Goal: Task Accomplishment & Management: Manage account settings

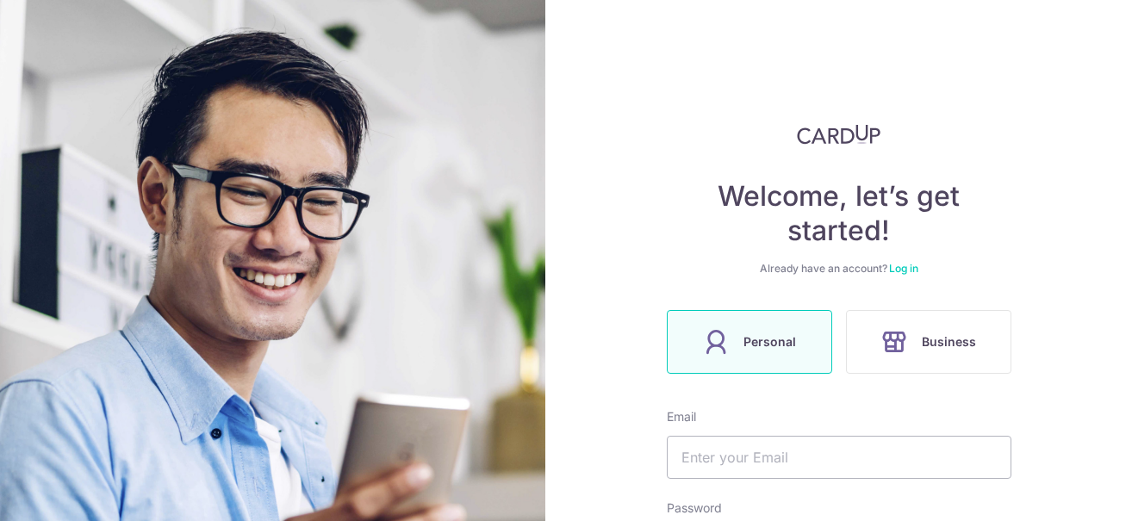
click at [705, 436] on input "text" at bounding box center [839, 457] width 345 height 43
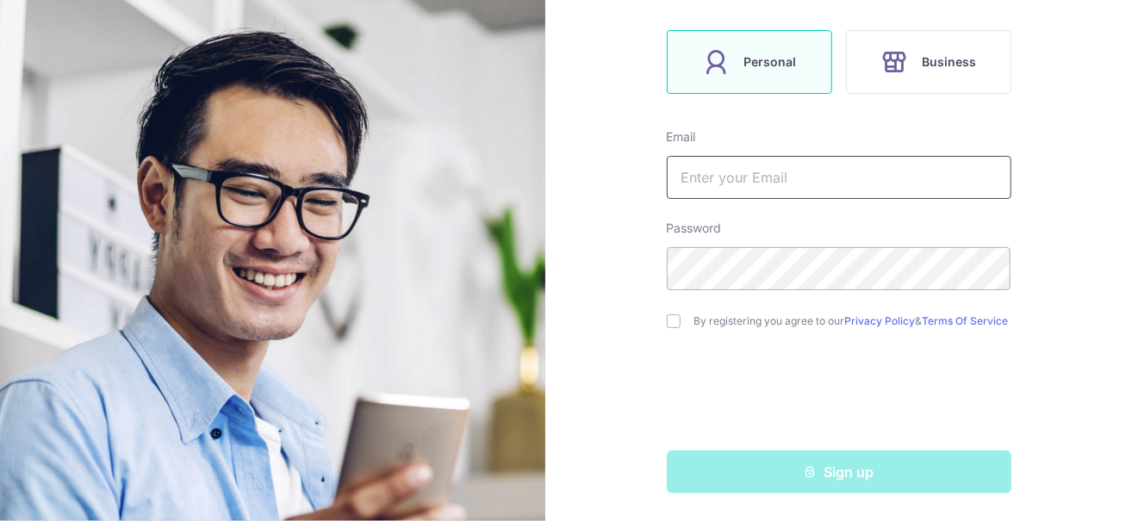
scroll to position [285, 0]
click at [704, 170] on input "text" at bounding box center [839, 177] width 345 height 43
type input "shimin_1989@hotmail.com"
click at [671, 324] on input "checkbox" at bounding box center [674, 321] width 14 height 14
checkbox input "true"
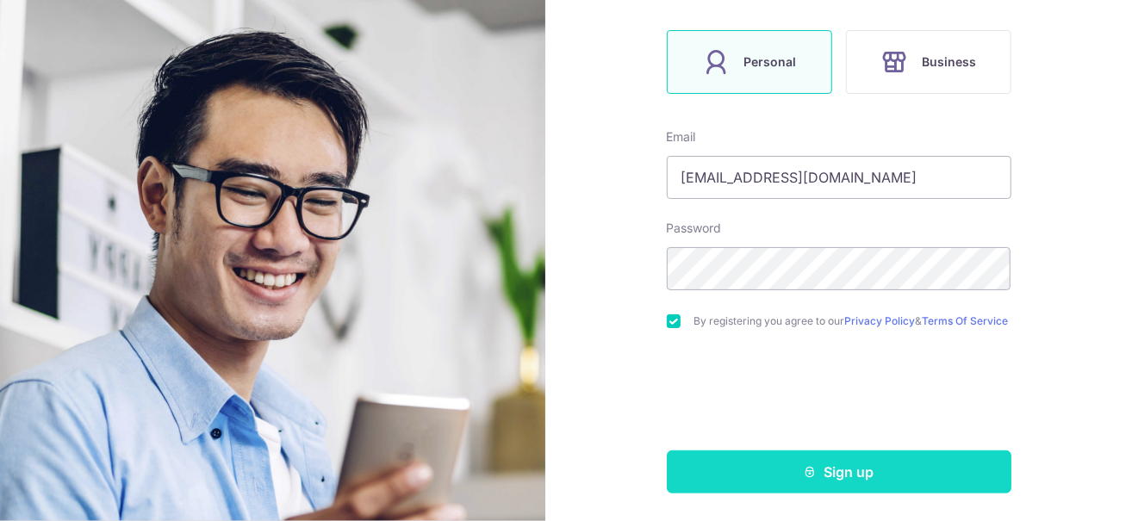
click at [808, 471] on icon "submit" at bounding box center [811, 472] width 14 height 14
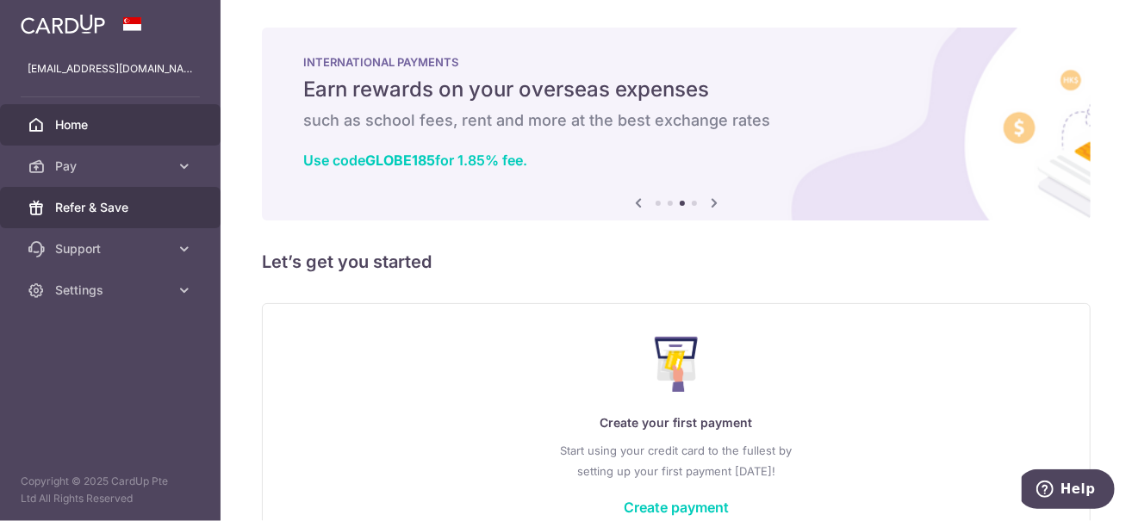
click at [102, 208] on span "Refer & Save" at bounding box center [112, 207] width 114 height 17
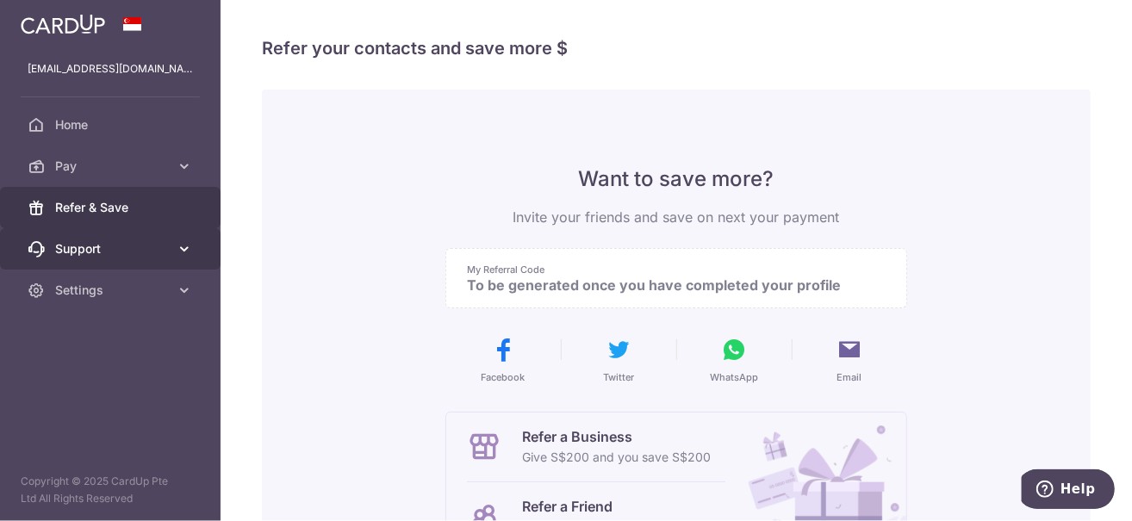
click at [84, 245] on span "Support" at bounding box center [112, 248] width 114 height 17
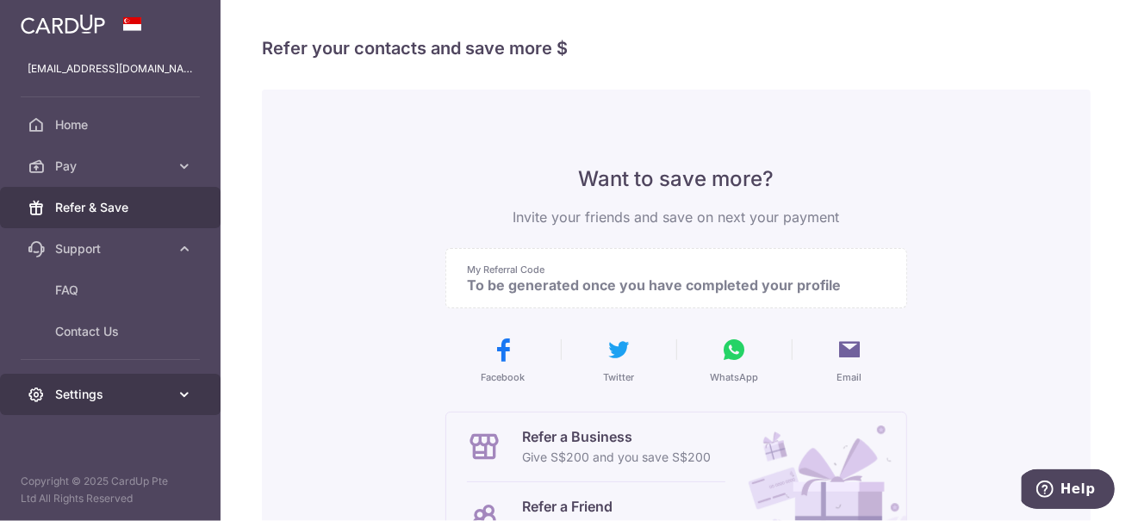
click at [86, 390] on span "Settings" at bounding box center [112, 394] width 114 height 17
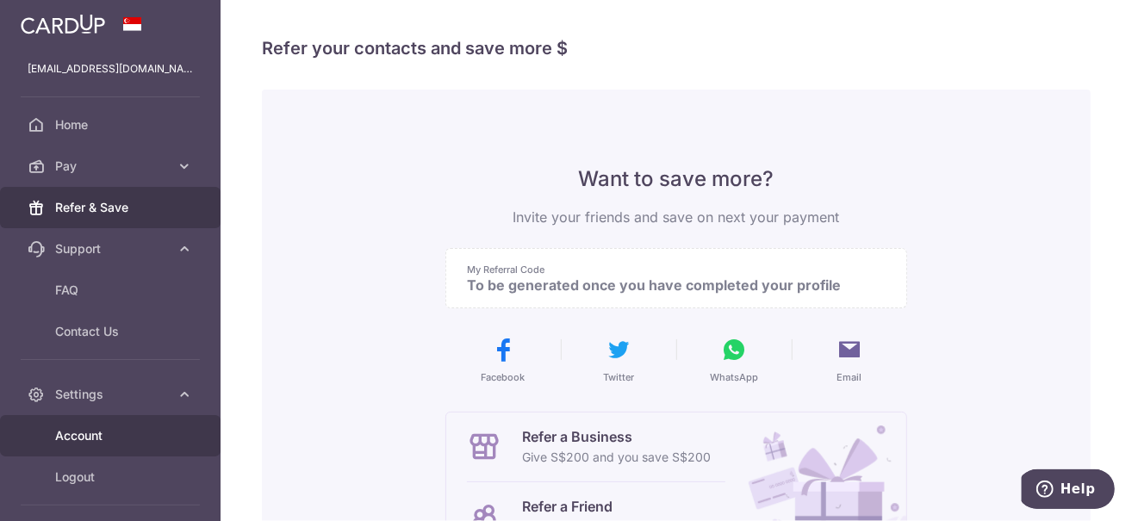
click at [90, 434] on span "Account" at bounding box center [112, 435] width 114 height 17
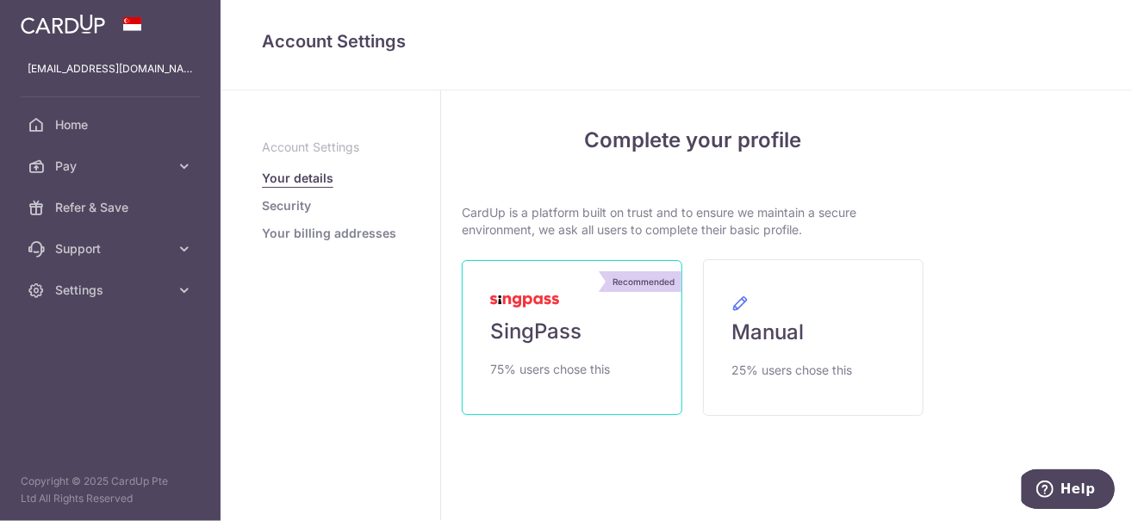
click at [591, 381] on link "Recommended SingPass 75% users chose this" at bounding box center [572, 337] width 221 height 155
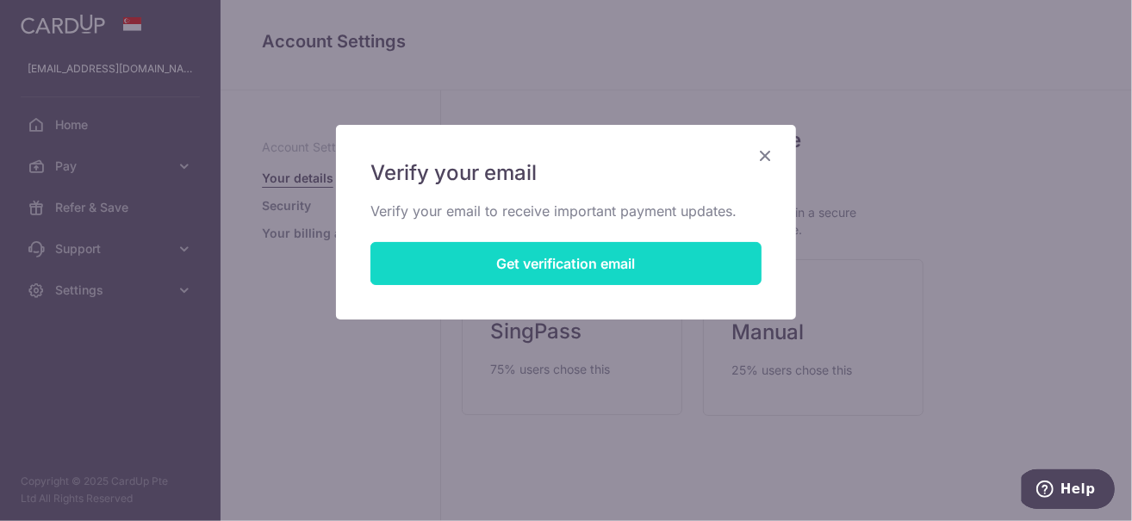
click at [592, 266] on button "Get verification email" at bounding box center [565, 263] width 391 height 43
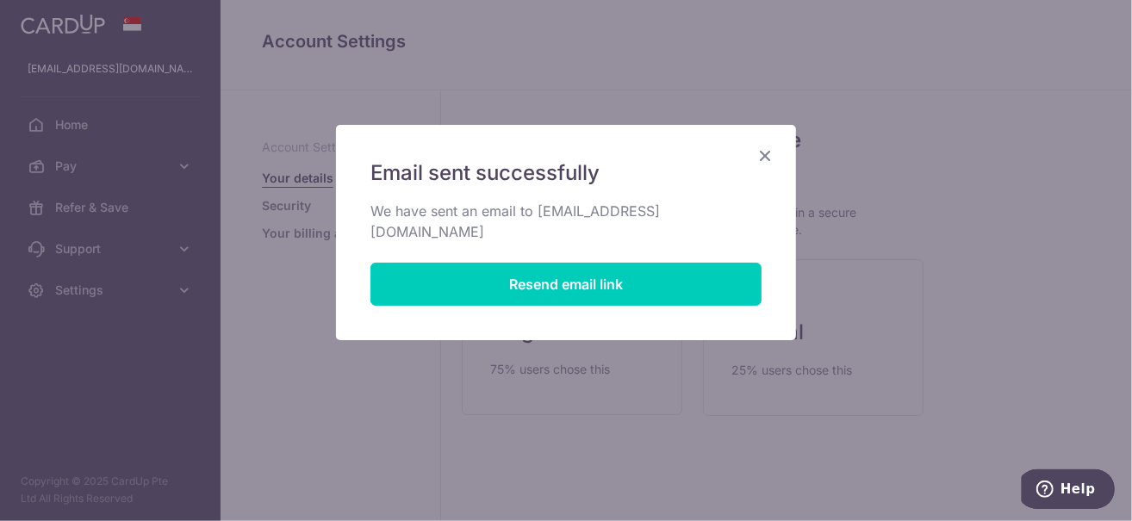
click at [766, 153] on icon "Close" at bounding box center [765, 156] width 21 height 22
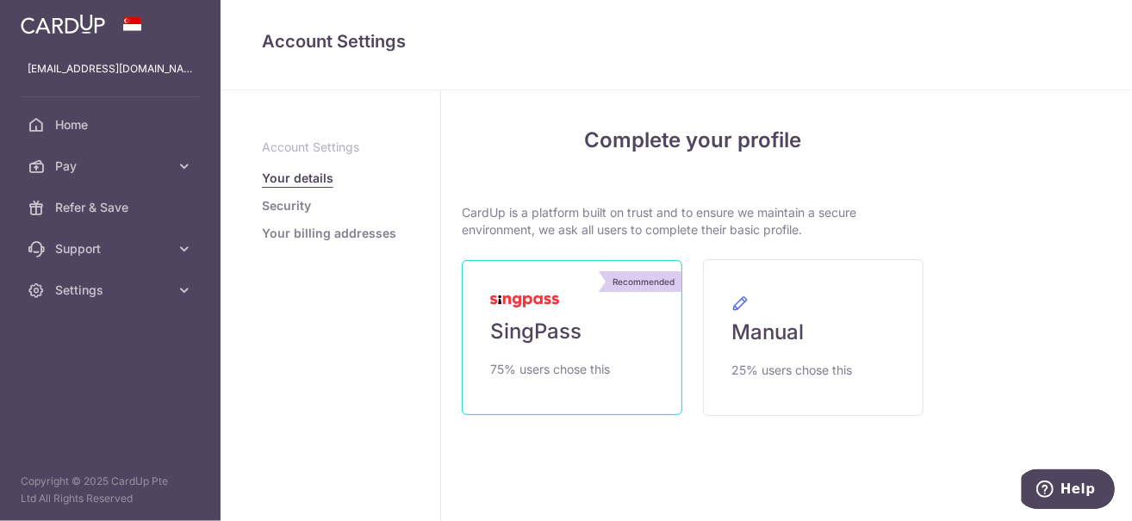
click at [558, 314] on link "Recommended SingPass 75% users chose this" at bounding box center [572, 337] width 221 height 155
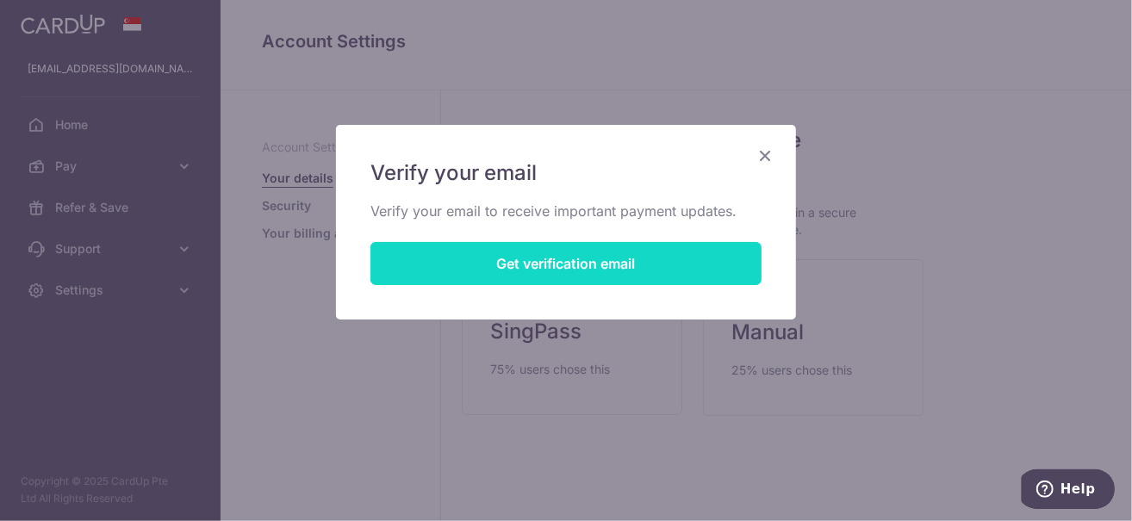
click at [574, 273] on button "Get verification email" at bounding box center [565, 263] width 391 height 43
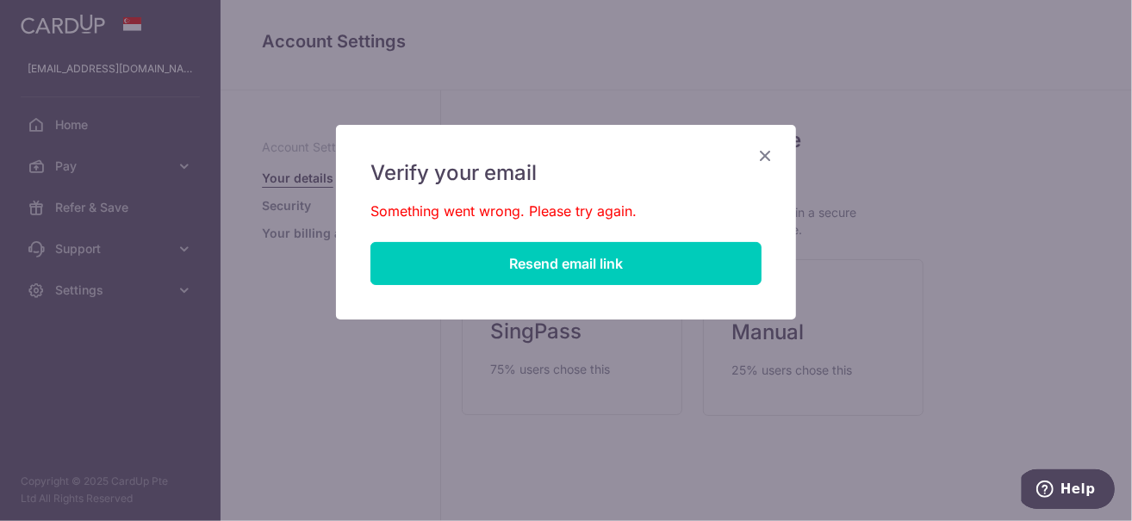
click at [768, 153] on icon "Close" at bounding box center [765, 156] width 21 height 22
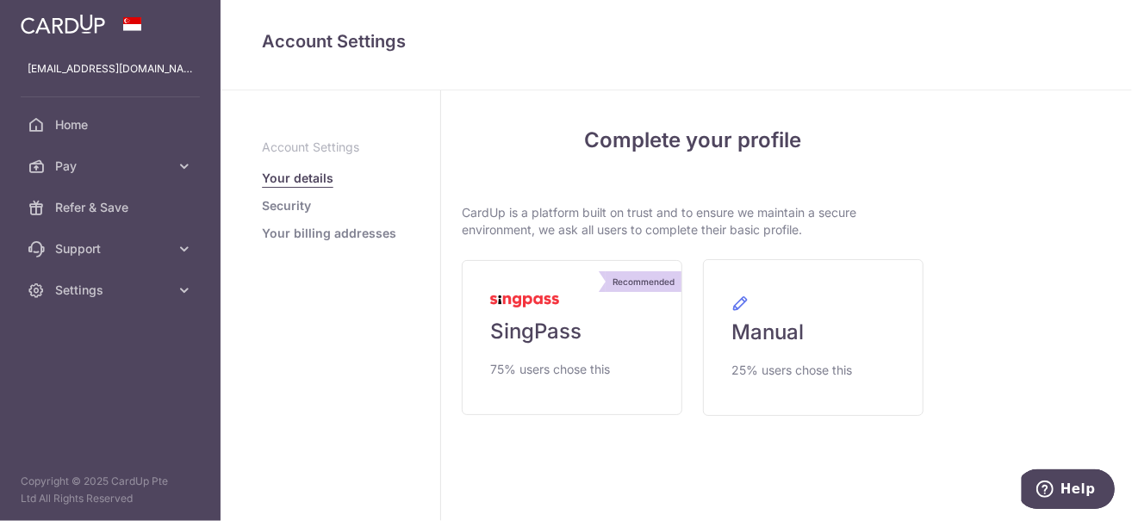
click at [306, 205] on link "Security" at bounding box center [286, 205] width 49 height 17
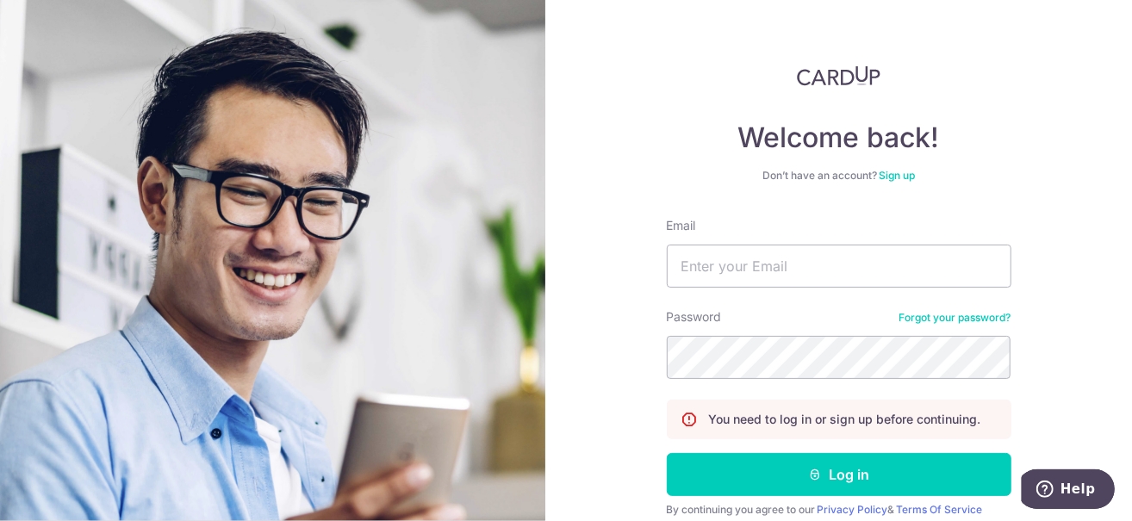
scroll to position [86, 0]
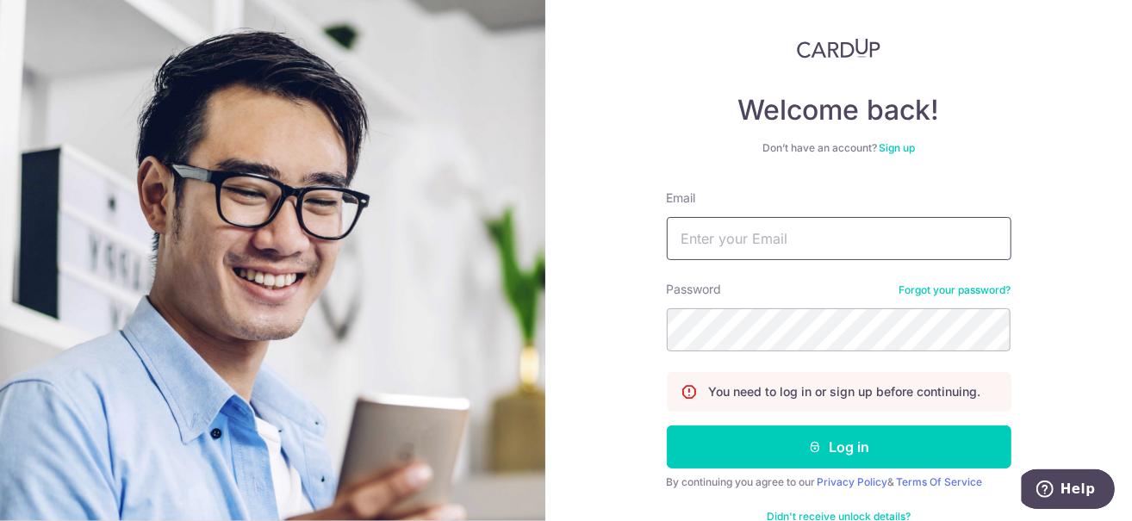
click at [766, 240] on input "Email" at bounding box center [839, 238] width 345 height 43
type input "[EMAIL_ADDRESS][DOMAIN_NAME]"
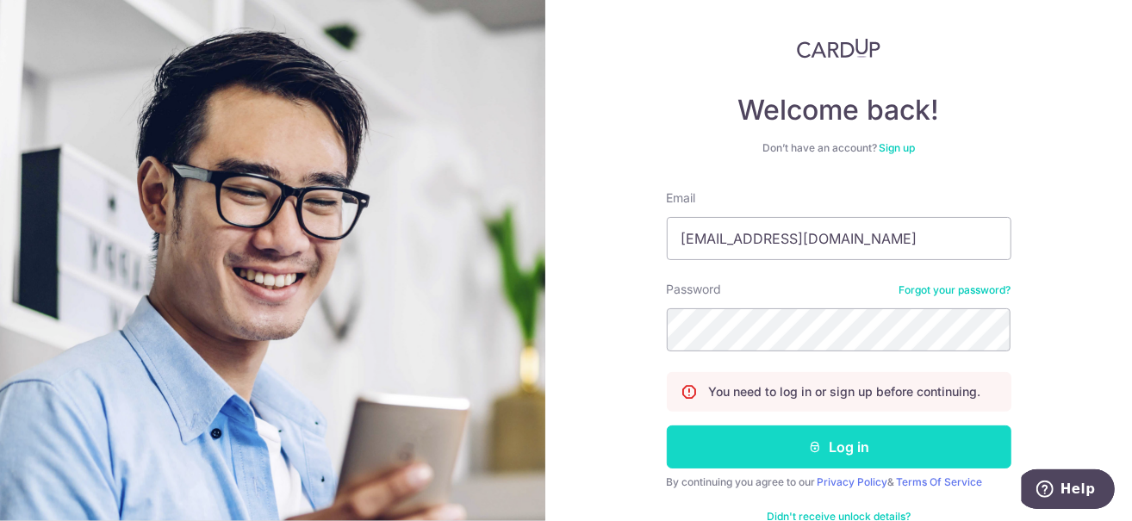
click at [784, 426] on button "Log in" at bounding box center [839, 447] width 345 height 43
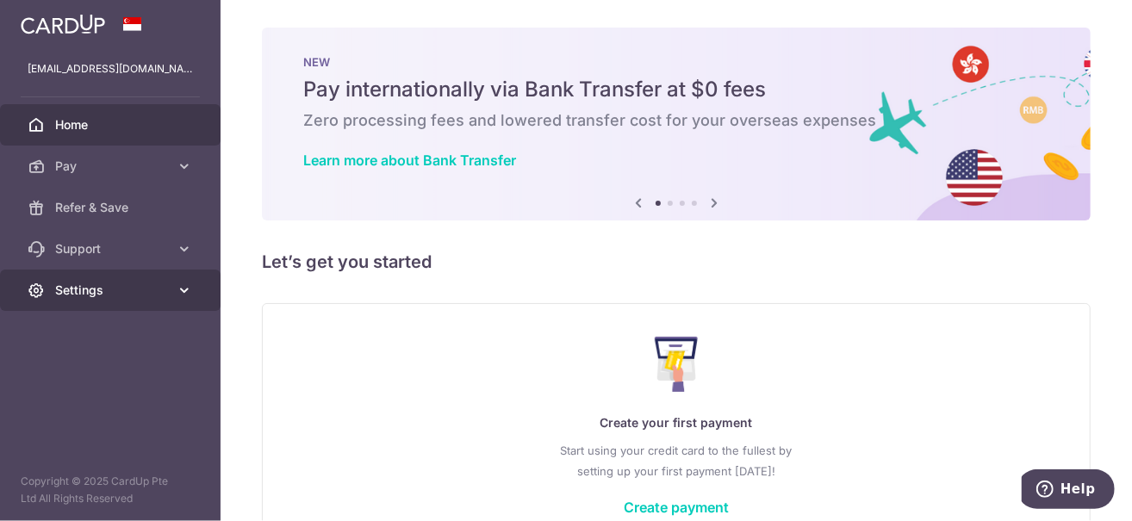
click at [78, 291] on span "Settings" at bounding box center [112, 290] width 114 height 17
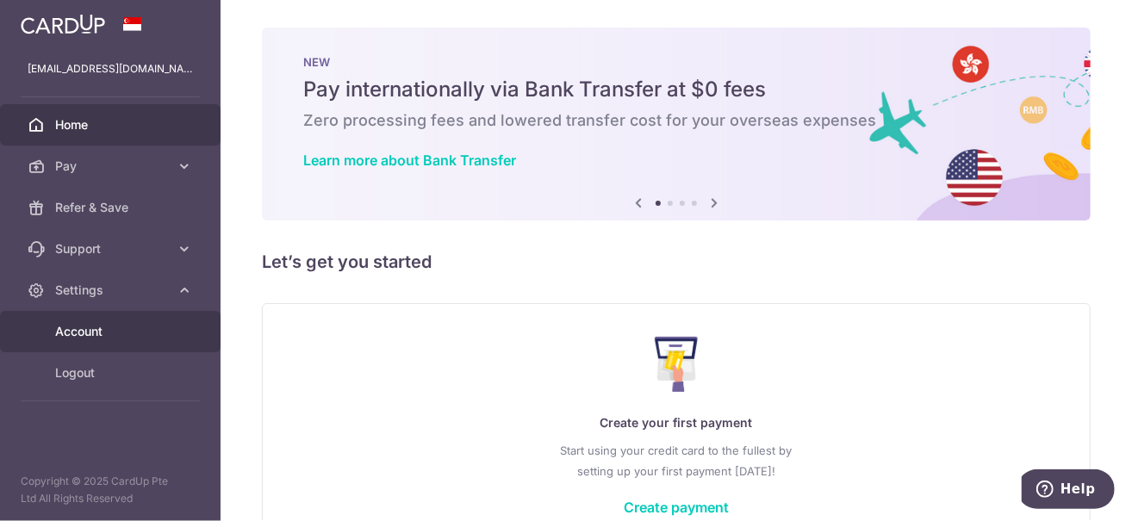
click at [84, 337] on span "Account" at bounding box center [112, 331] width 114 height 17
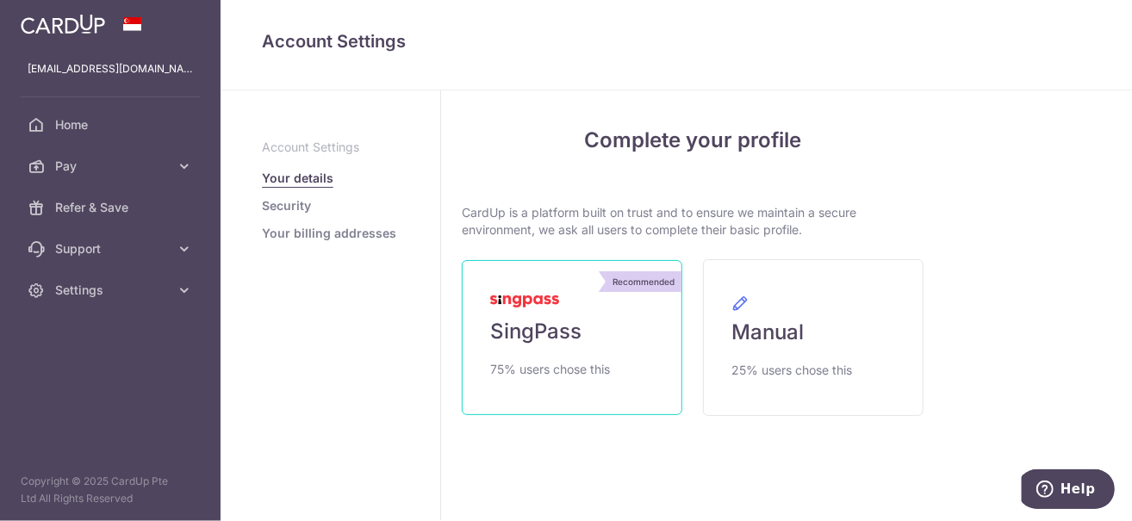
click at [554, 348] on link "Recommended SingPass 75% users chose this" at bounding box center [572, 337] width 221 height 155
click at [531, 309] on link "Recommended SingPass 75% users chose this" at bounding box center [572, 337] width 221 height 155
click at [544, 350] on link "Recommended SingPass 75% users chose this" at bounding box center [572, 337] width 221 height 155
click at [303, 201] on link "Security" at bounding box center [286, 205] width 49 height 17
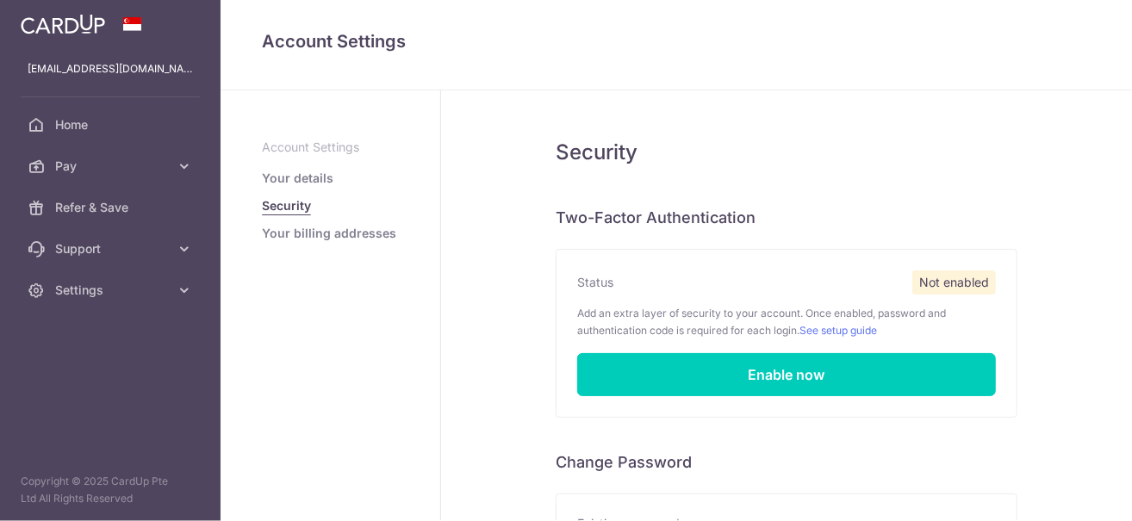
click at [307, 183] on link "Your details" at bounding box center [297, 178] width 71 height 17
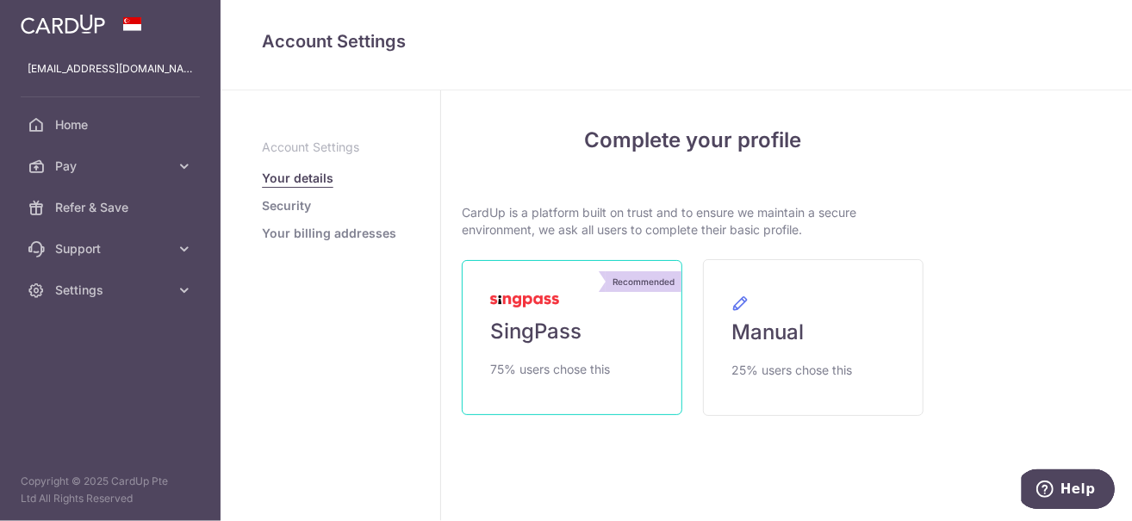
click at [506, 331] on span "SingPass" at bounding box center [535, 332] width 91 height 28
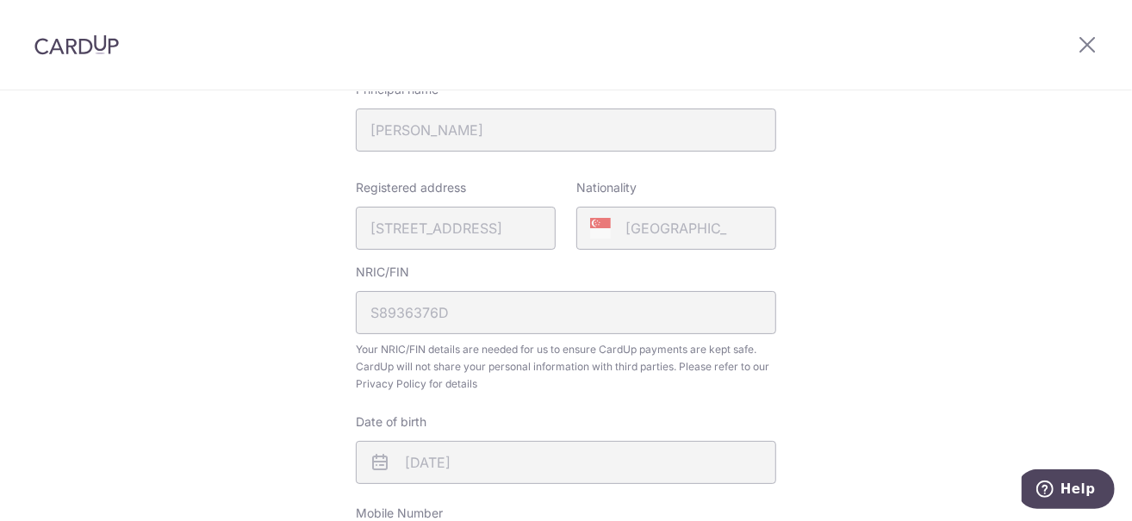
scroll to position [517, 0]
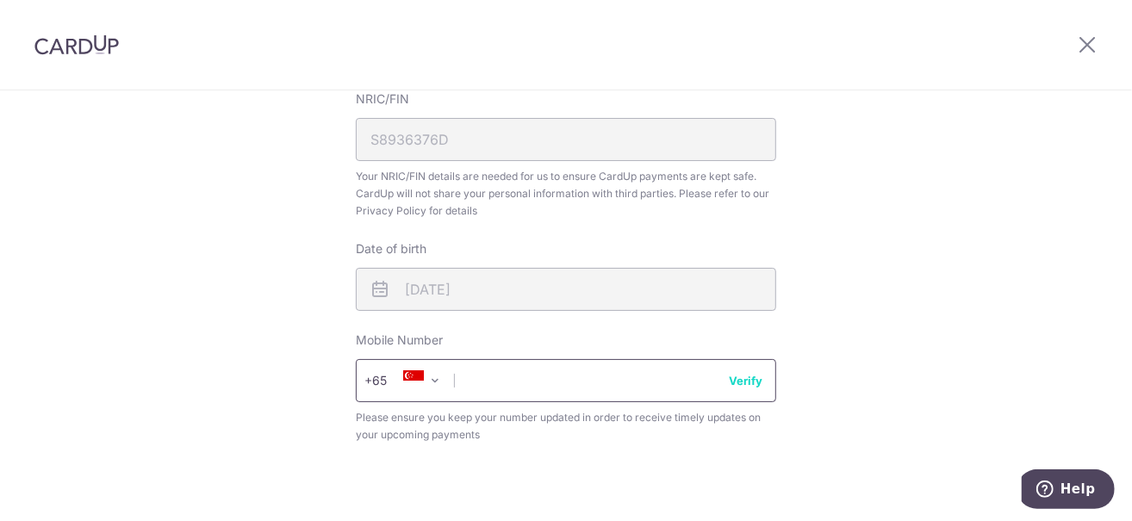
click at [533, 375] on input "text" at bounding box center [566, 380] width 420 height 43
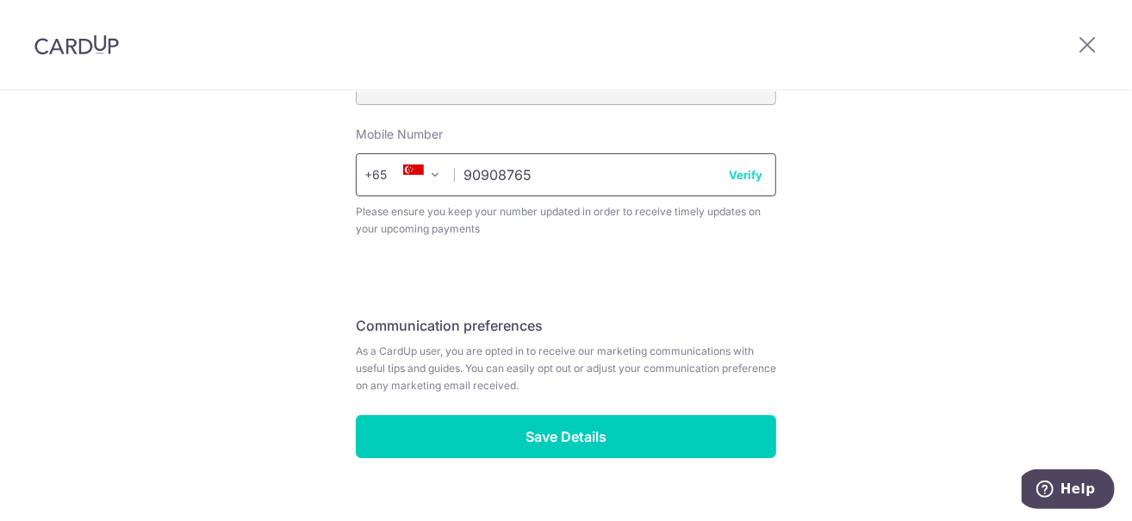
scroll to position [754, 0]
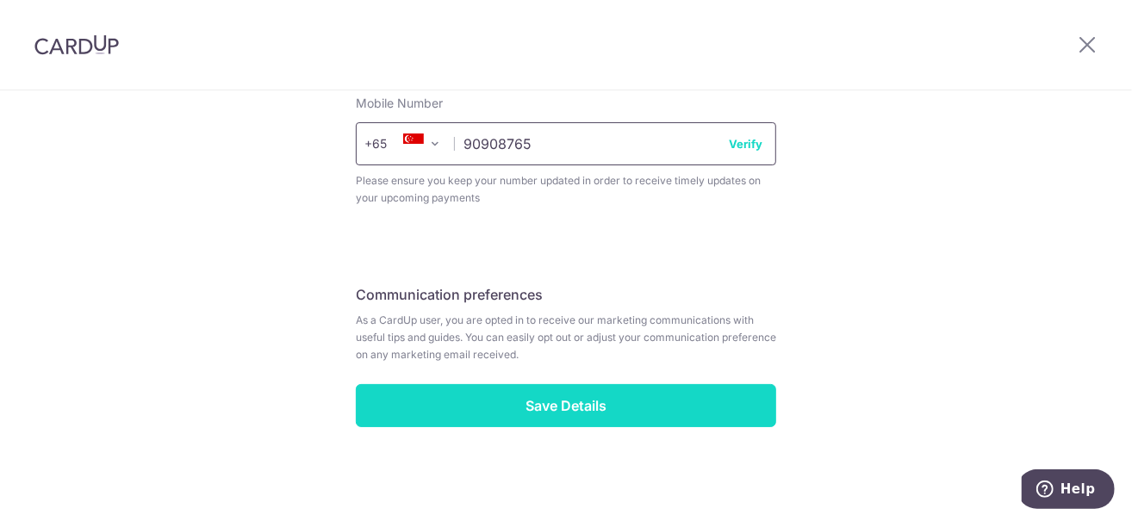
type input "90908765"
click at [561, 414] on input "Save Details" at bounding box center [566, 405] width 420 height 43
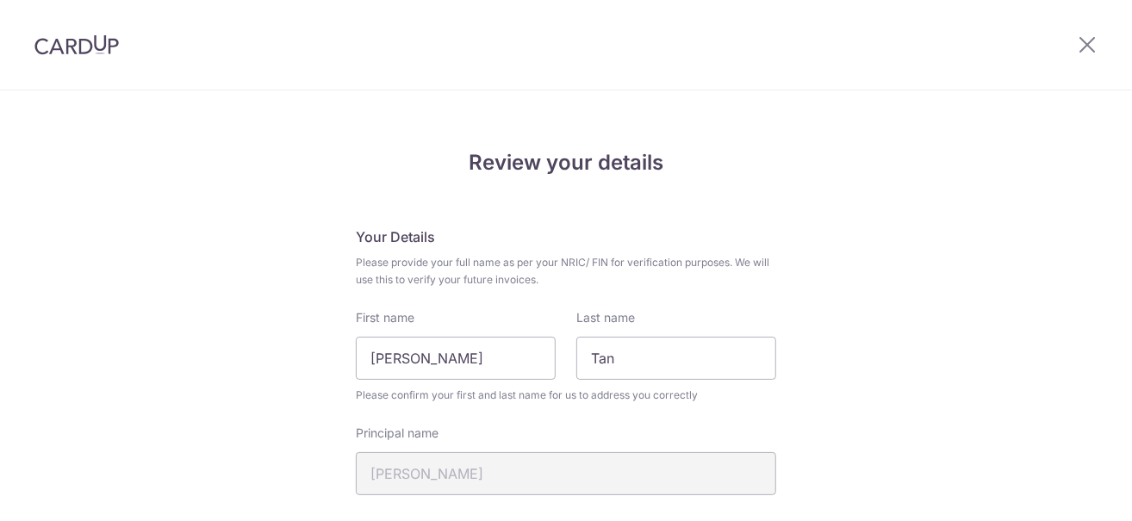
scroll to position [777, 0]
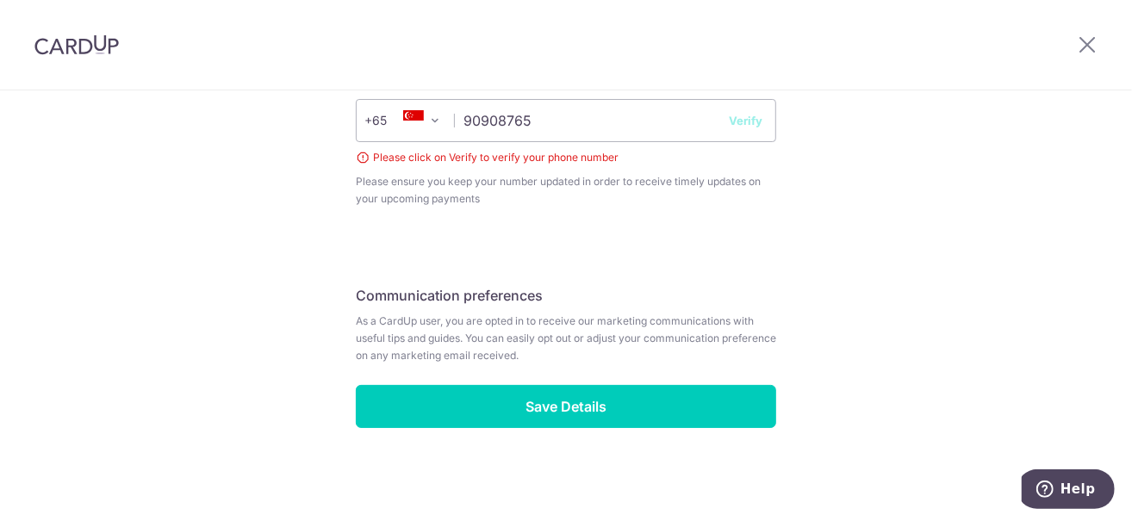
click at [730, 115] on button "Verify" at bounding box center [746, 120] width 34 height 17
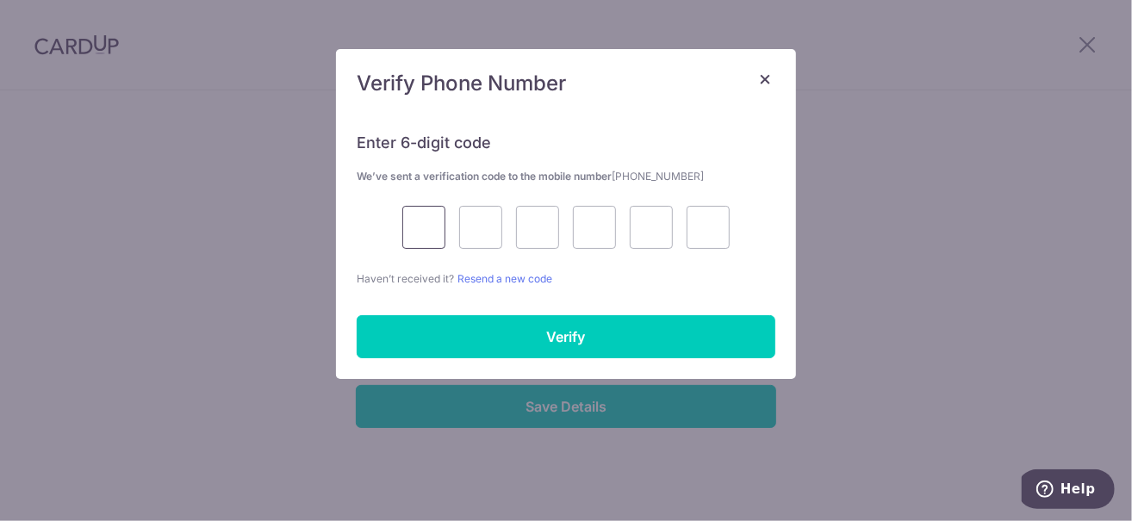
click at [431, 226] on input "text" at bounding box center [423, 227] width 43 height 43
type input "6"
type input "2"
type input "8"
type input "0"
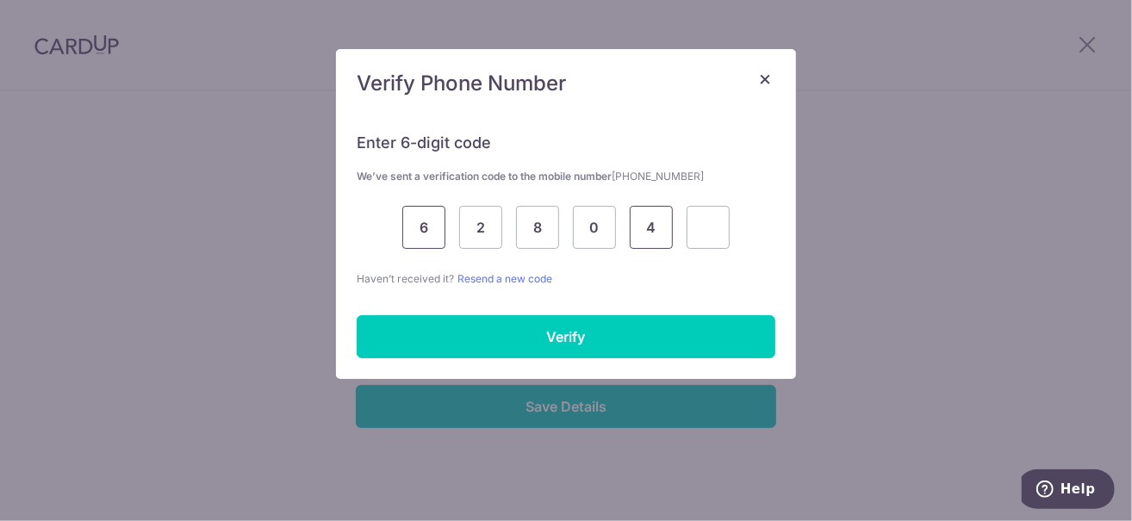
type input "4"
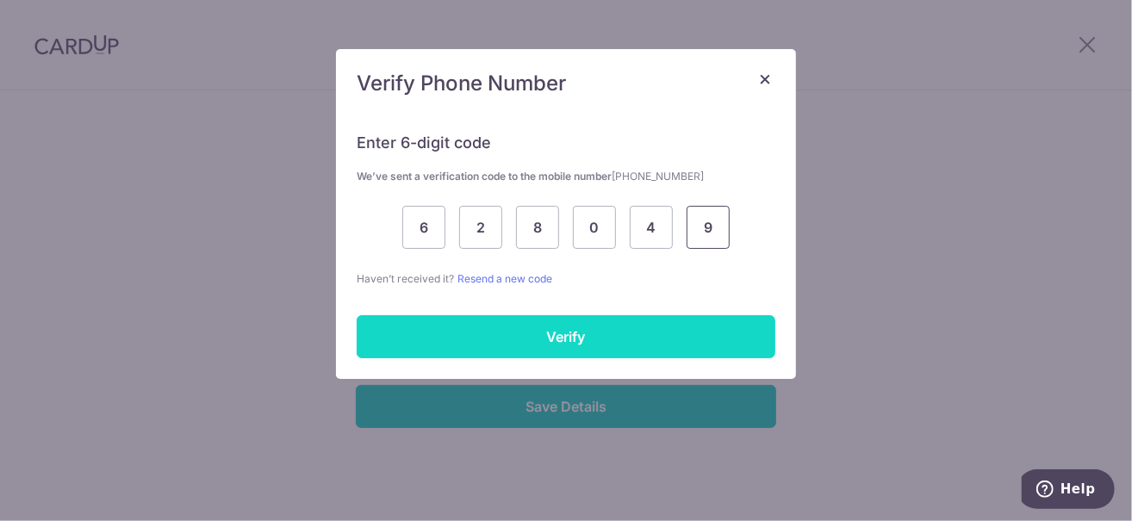
type input "9"
click at [589, 328] on input "Verify" at bounding box center [566, 336] width 419 height 43
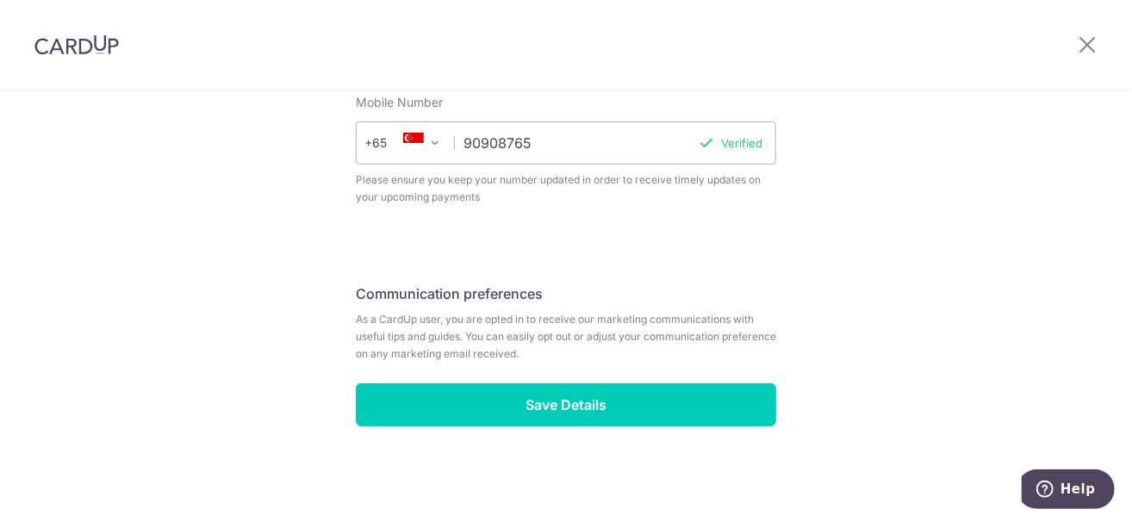
scroll to position [754, 0]
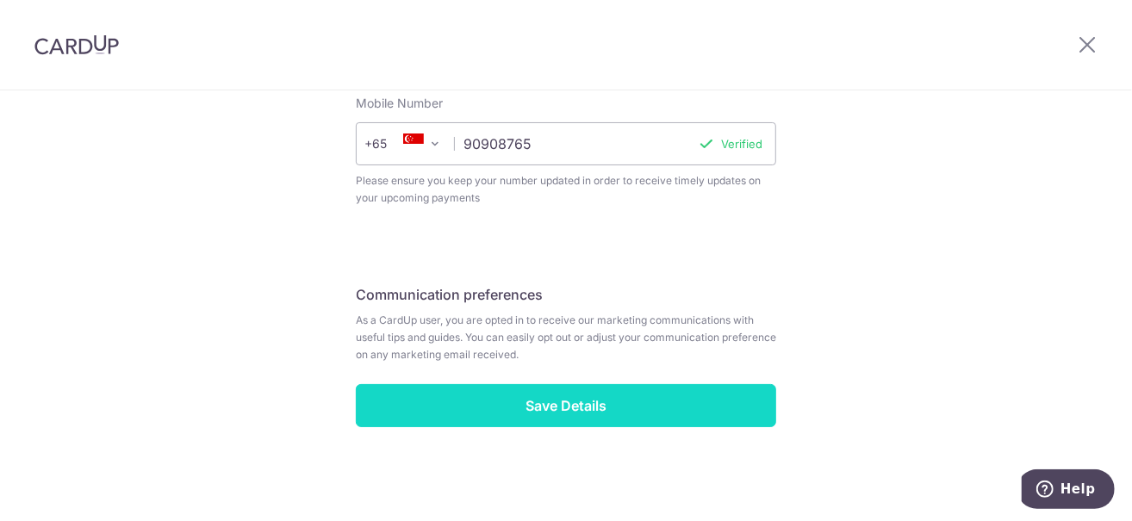
click at [604, 419] on input "Save Details" at bounding box center [566, 405] width 420 height 43
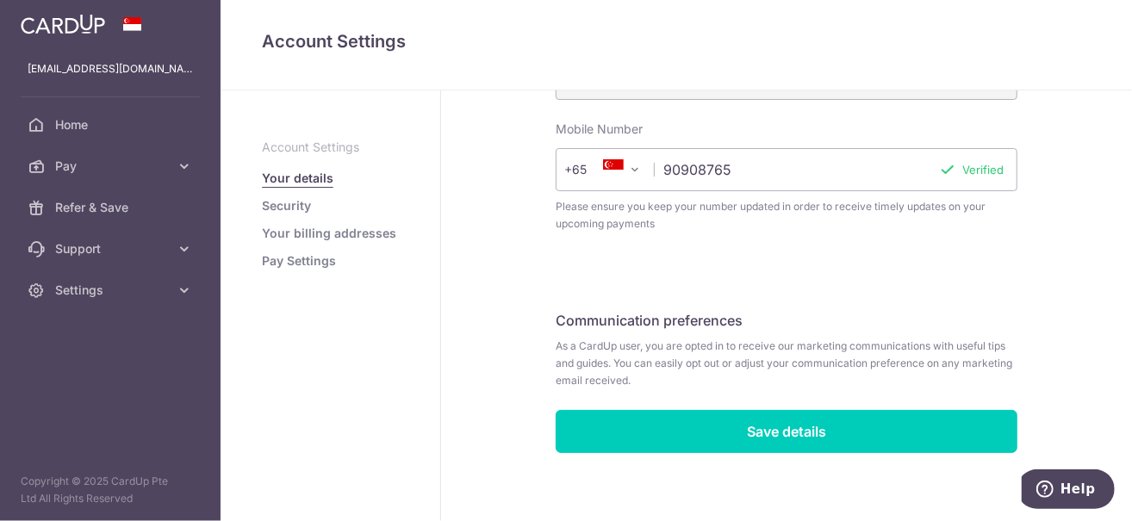
scroll to position [583, 0]
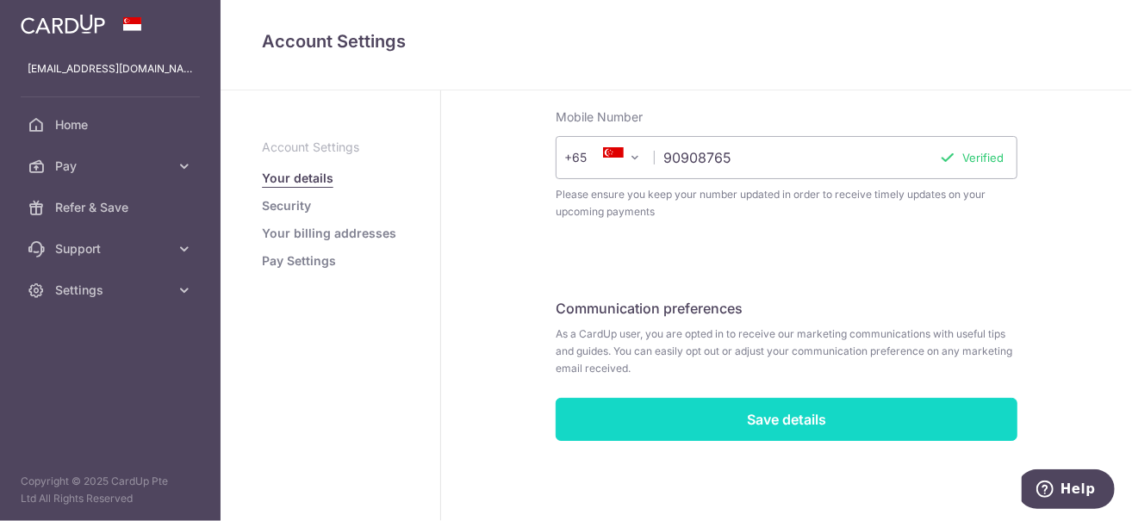
click at [625, 421] on input "Save details" at bounding box center [787, 419] width 462 height 43
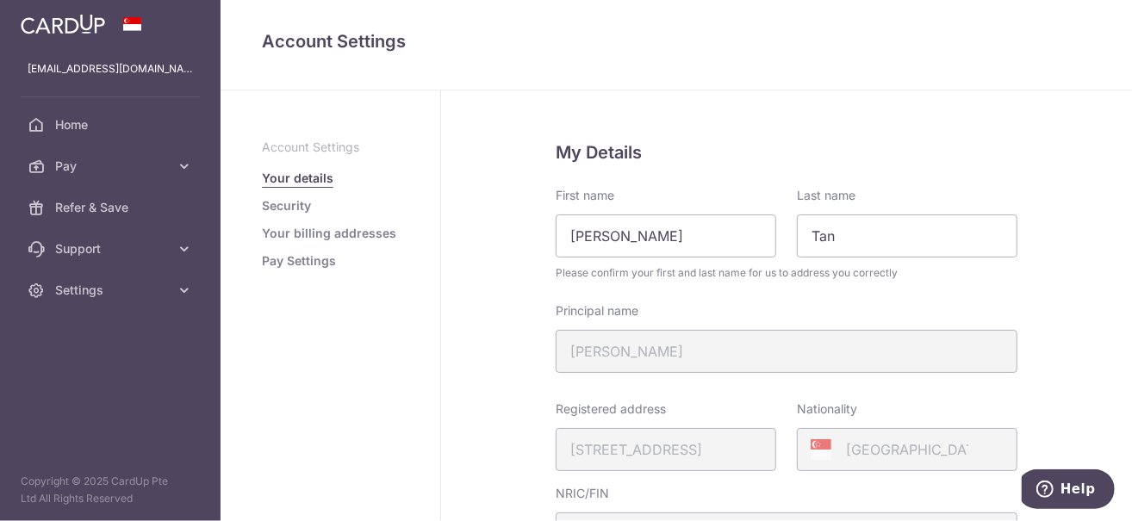
click at [270, 207] on link "Security" at bounding box center [286, 205] width 49 height 17
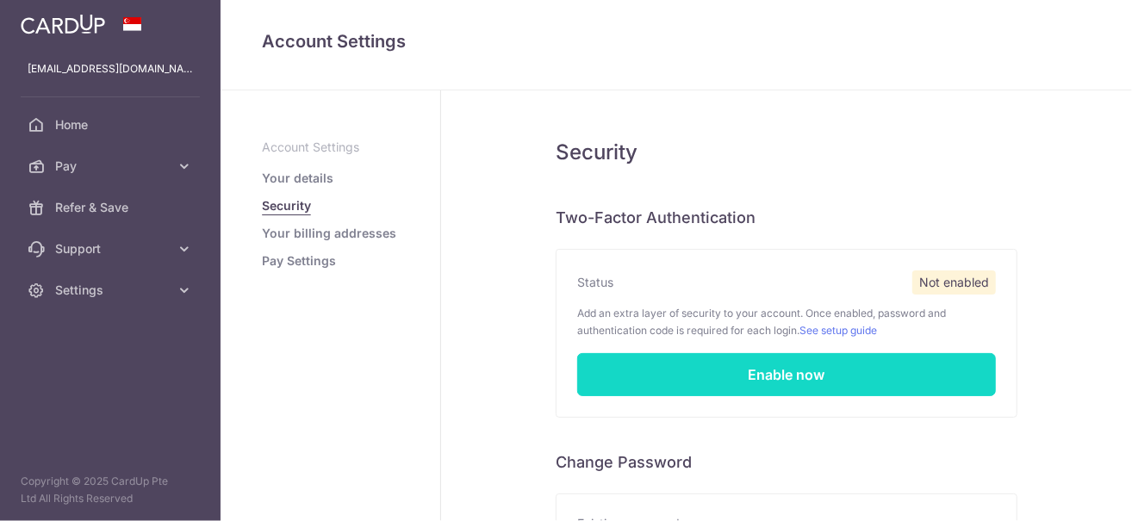
click at [755, 368] on link "Enable now" at bounding box center [786, 374] width 419 height 43
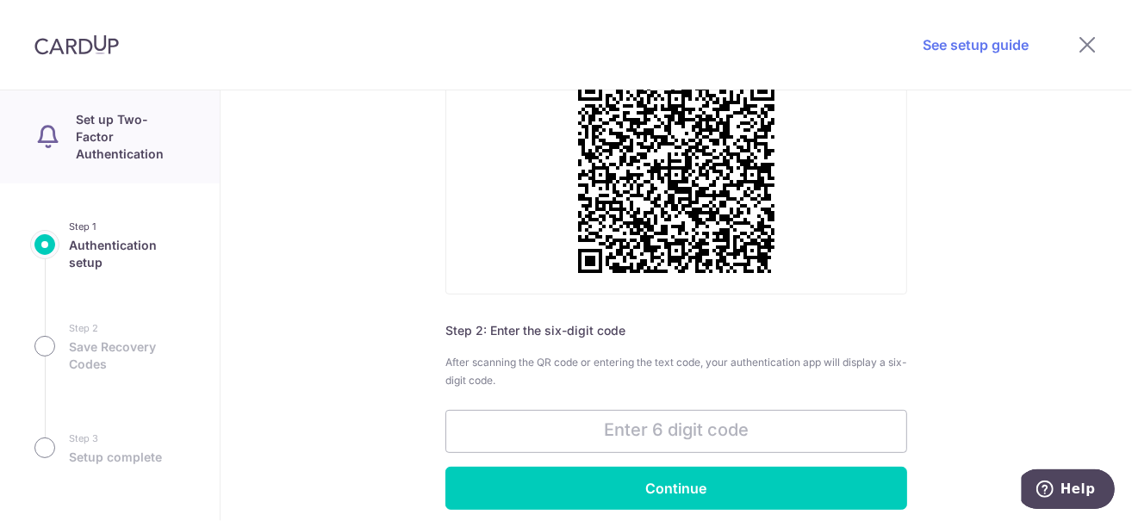
scroll to position [258, 0]
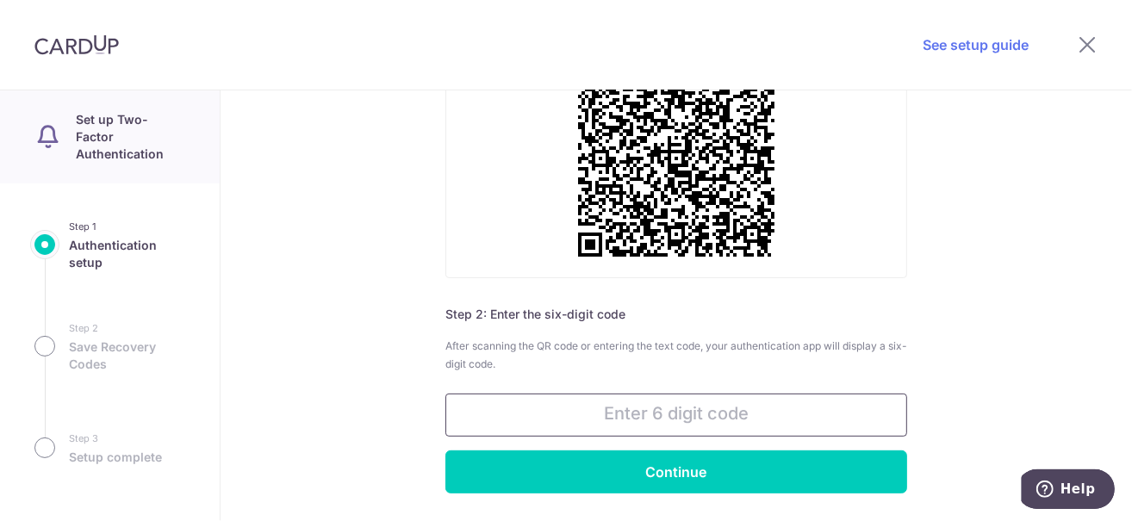
click at [684, 426] on input "text" at bounding box center [676, 415] width 462 height 43
type input "004523"
click at [445, 450] on input "Continue" at bounding box center [676, 471] width 462 height 43
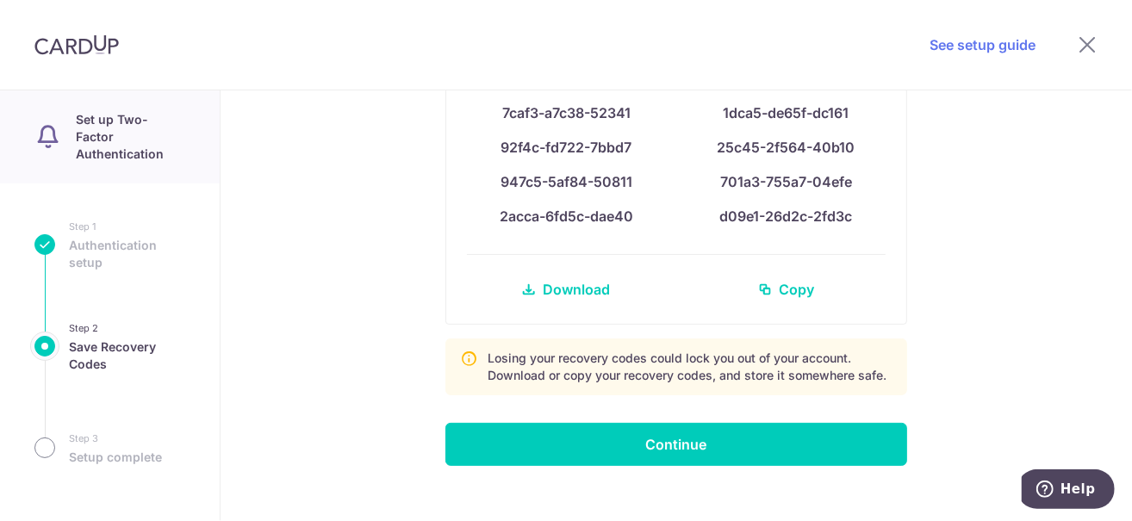
scroll to position [146, 0]
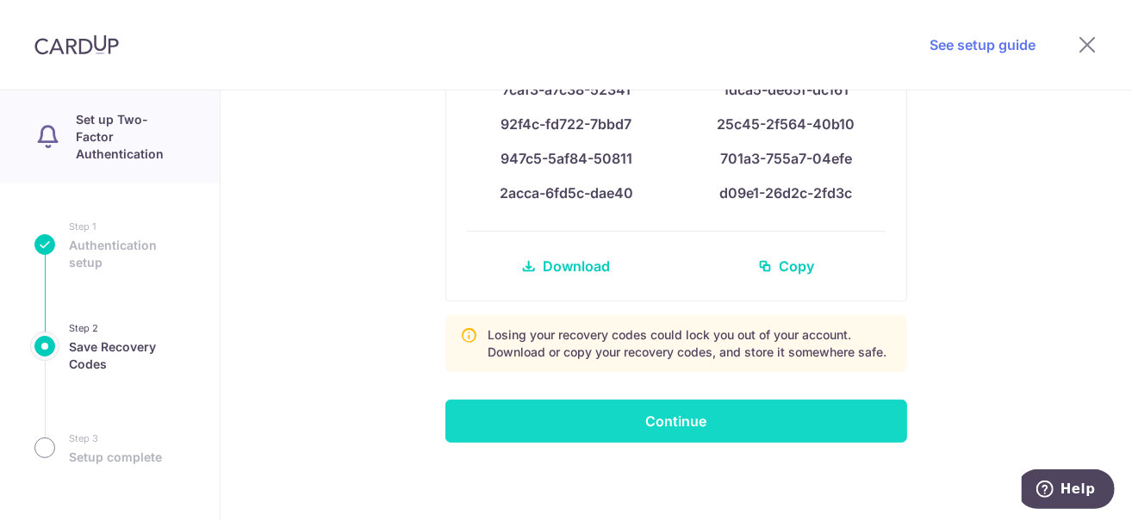
click at [693, 428] on input "Continue" at bounding box center [676, 421] width 462 height 43
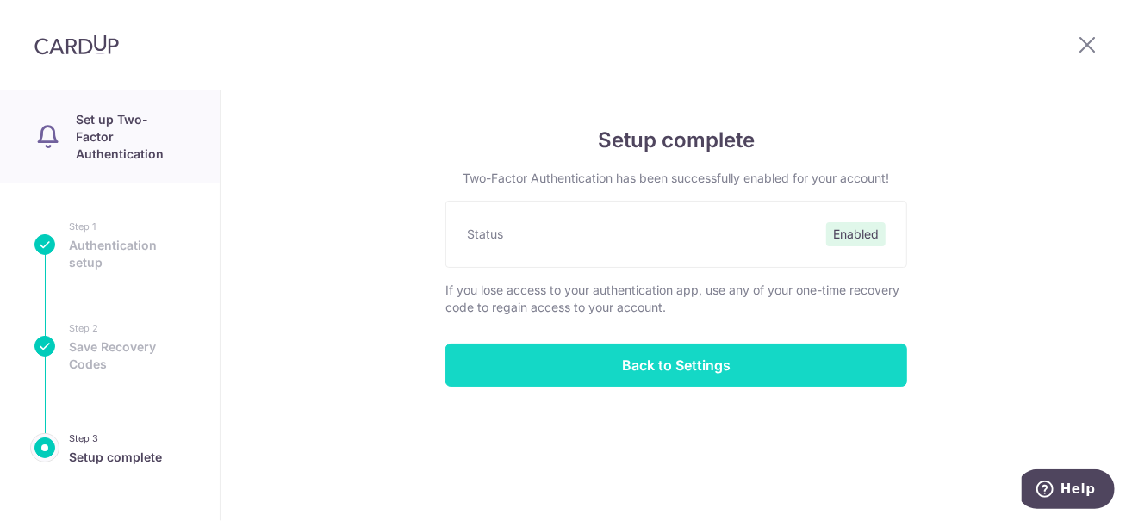
click at [637, 365] on input "Back to Settings" at bounding box center [676, 365] width 462 height 43
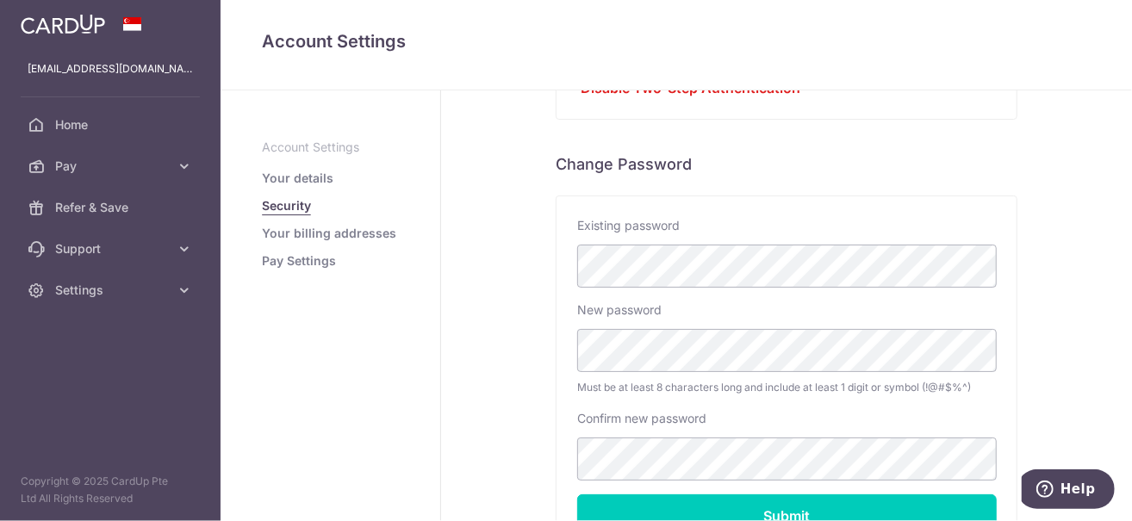
scroll to position [494, 0]
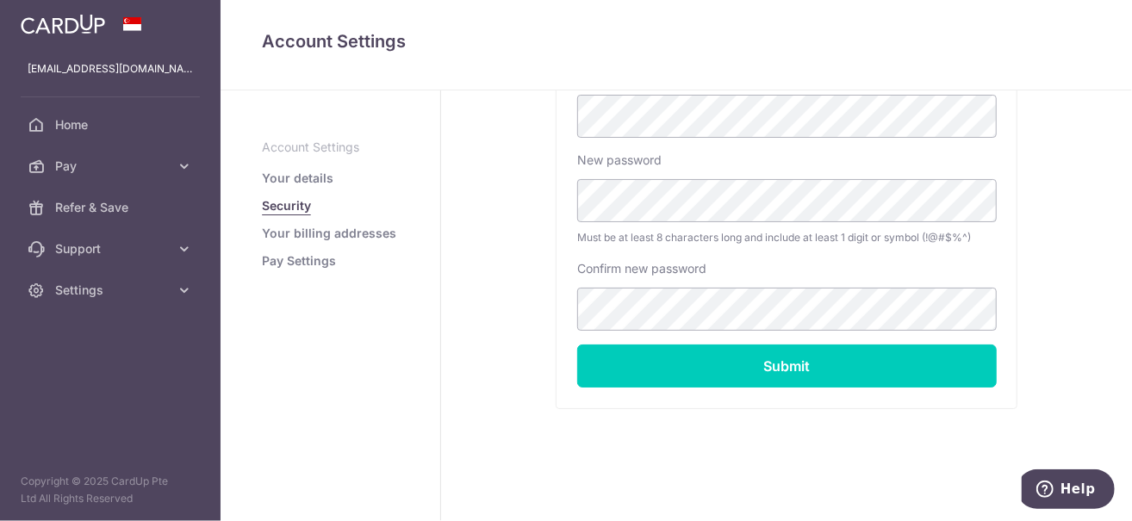
click at [357, 233] on link "Your billing addresses" at bounding box center [329, 233] width 134 height 17
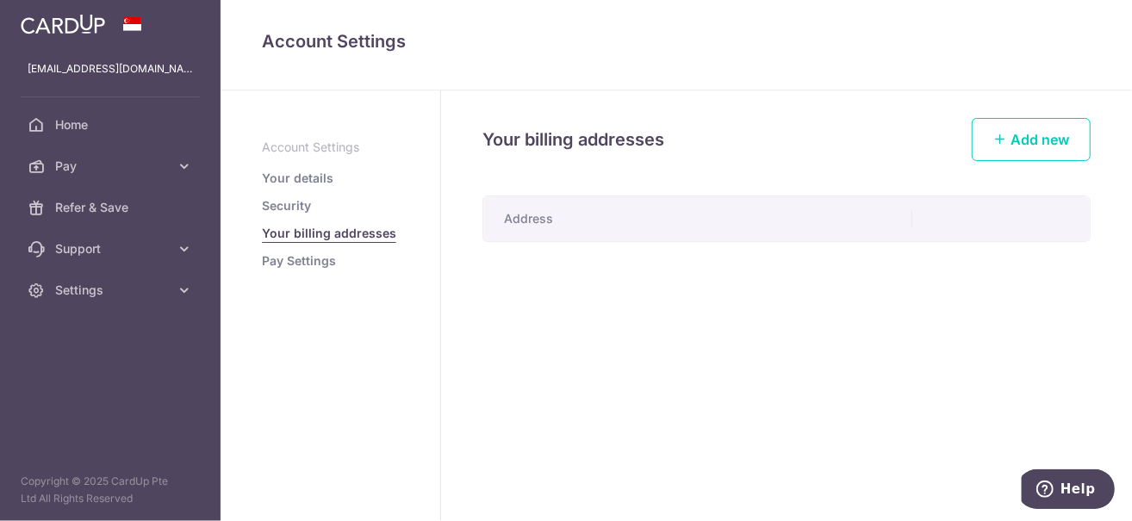
click at [320, 257] on link "Pay Settings" at bounding box center [299, 260] width 74 height 17
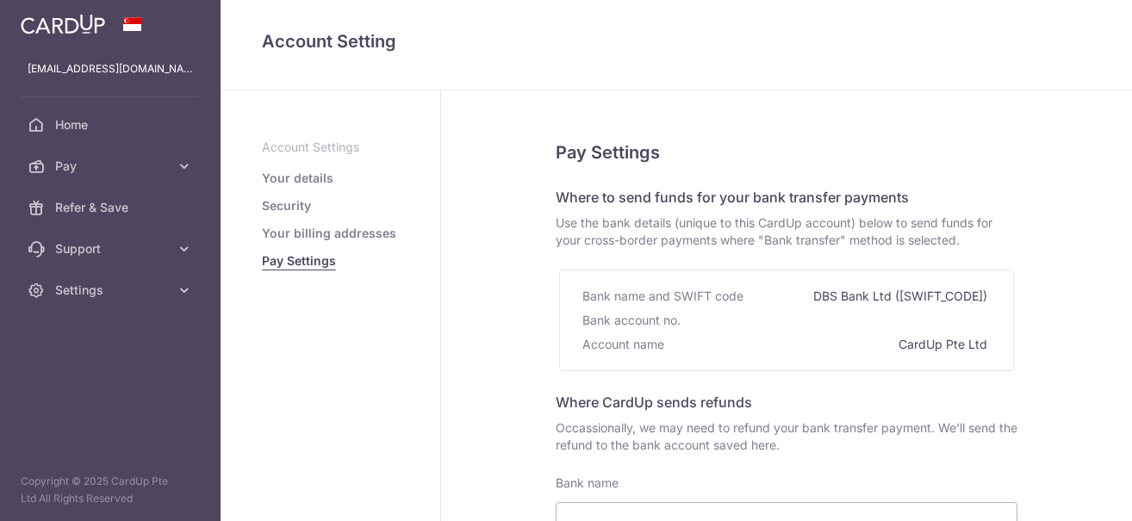
select select
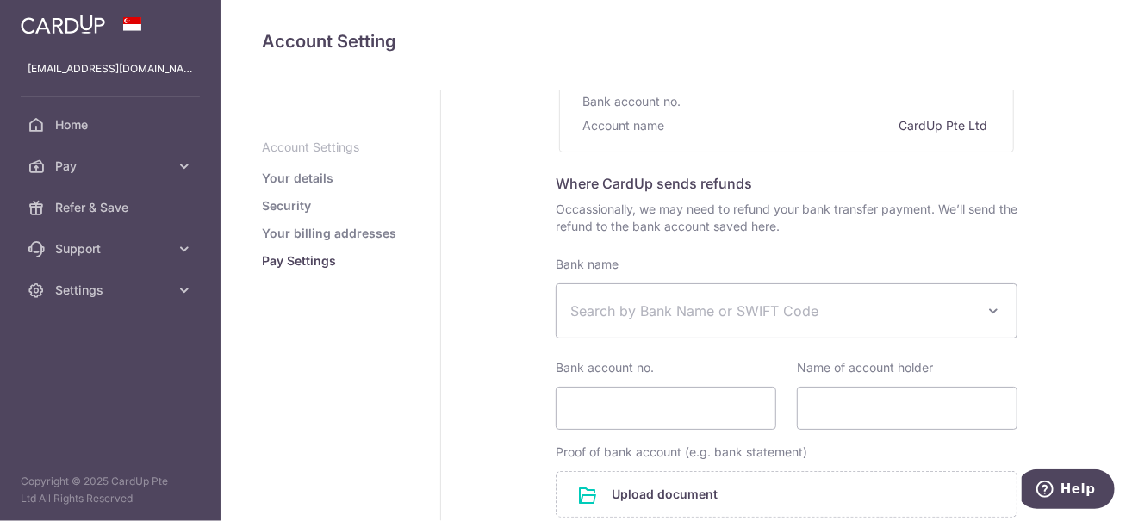
scroll to position [258, 0]
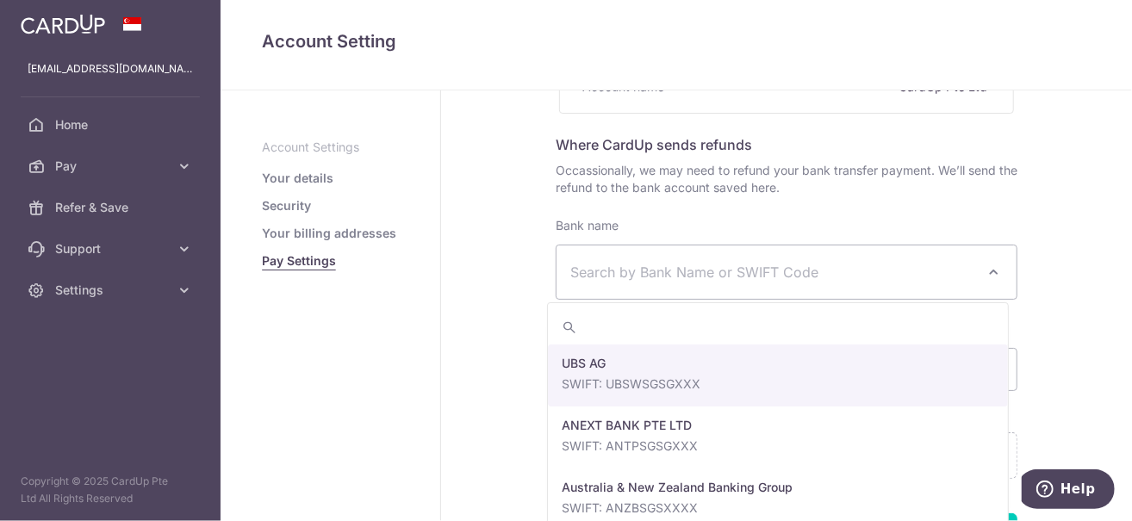
click at [658, 276] on span "Search by Bank Name or SWIFT Code" at bounding box center [772, 272] width 405 height 21
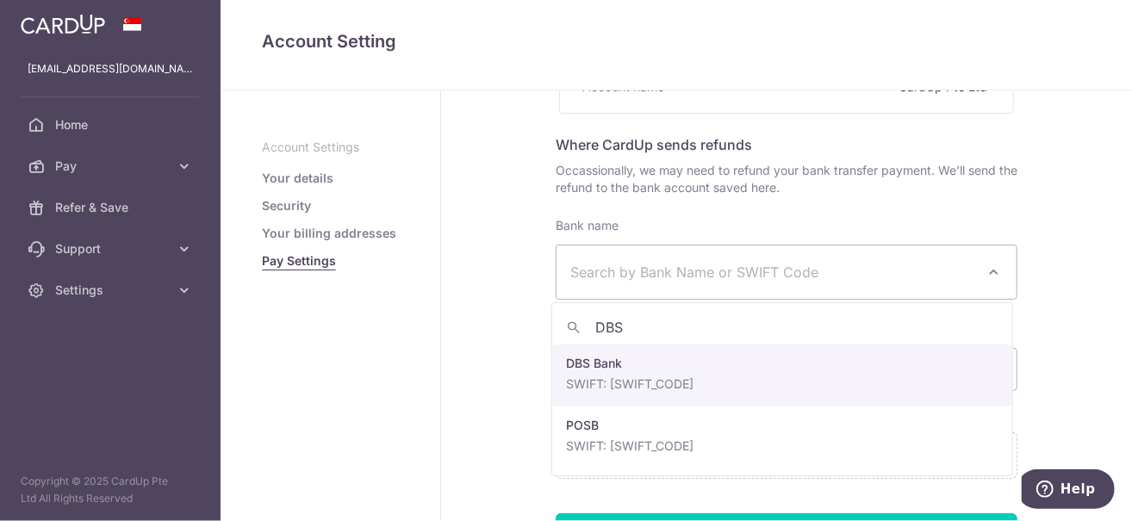
type input "DBS"
select select "6"
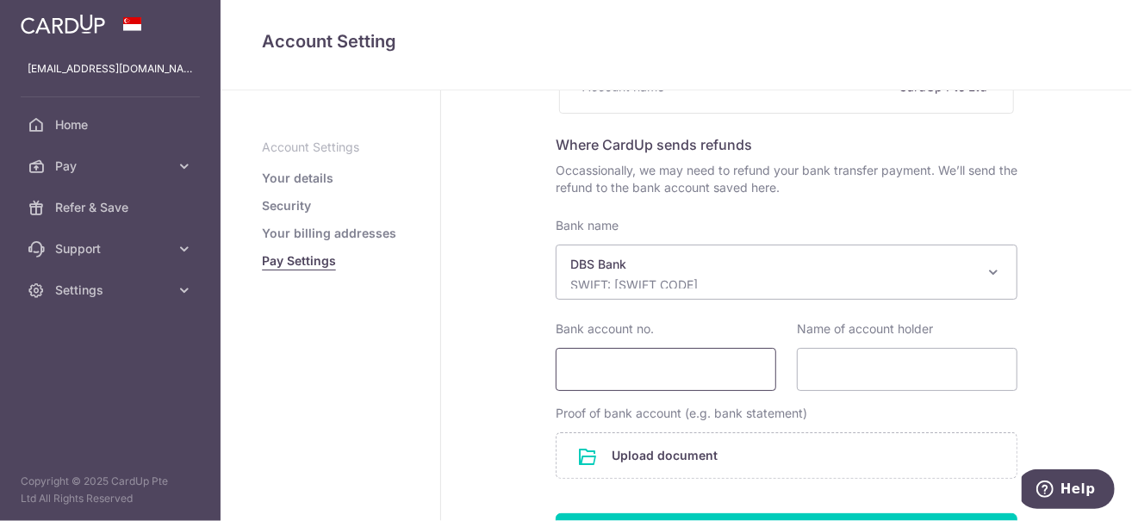
click at [657, 365] on input "Bank account no." at bounding box center [666, 369] width 221 height 43
type input "0208077361"
click at [877, 355] on input "Name of account holder" at bounding box center [907, 369] width 221 height 43
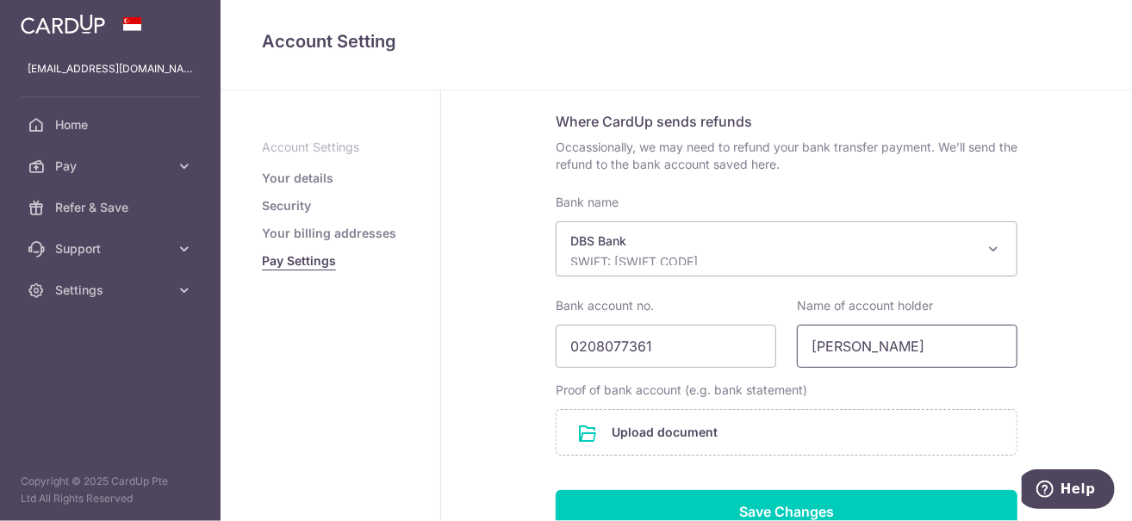
scroll to position [420, 0]
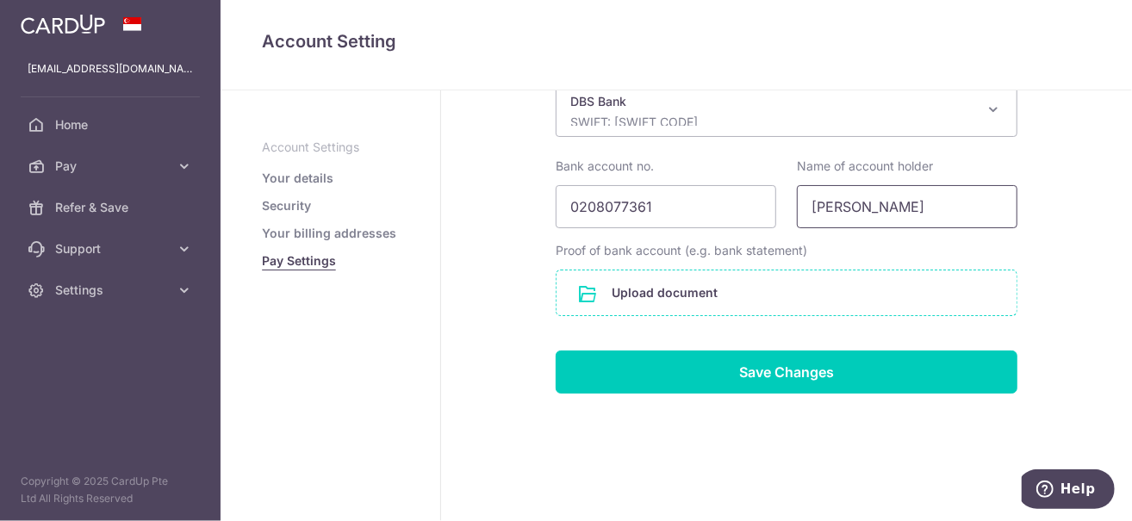
type input "[PERSON_NAME]"
click at [641, 288] on input "file" at bounding box center [786, 292] width 460 height 45
